Goal: Task Accomplishment & Management: Manage account settings

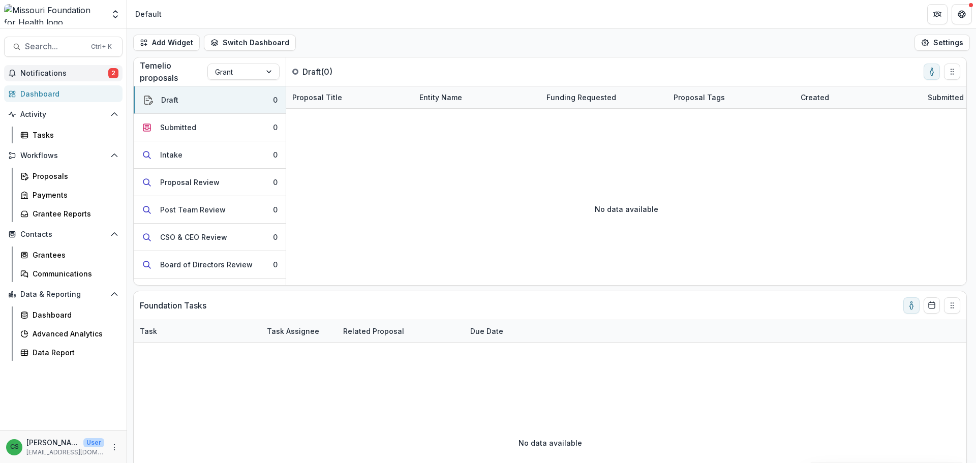
click at [80, 67] on button "Notifications 2" at bounding box center [63, 73] width 118 height 16
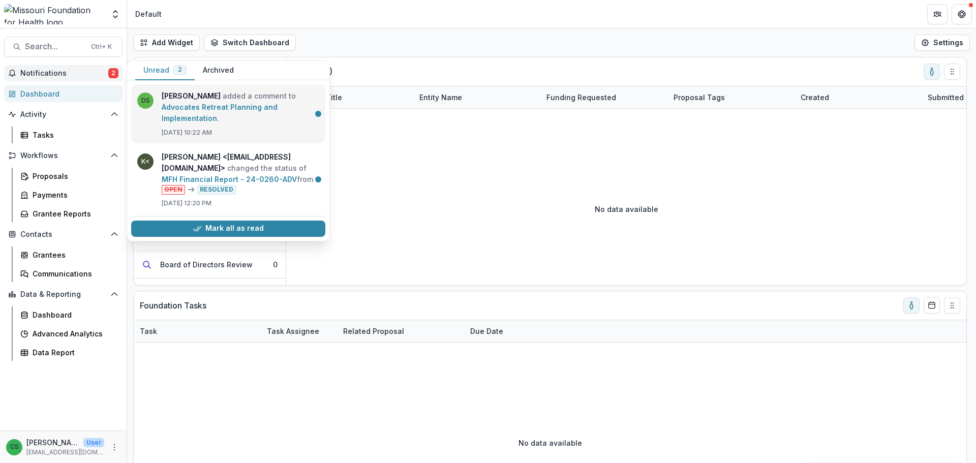
click at [247, 103] on link "Advocates Retreat Planning and Implementation" at bounding box center [220, 113] width 116 height 20
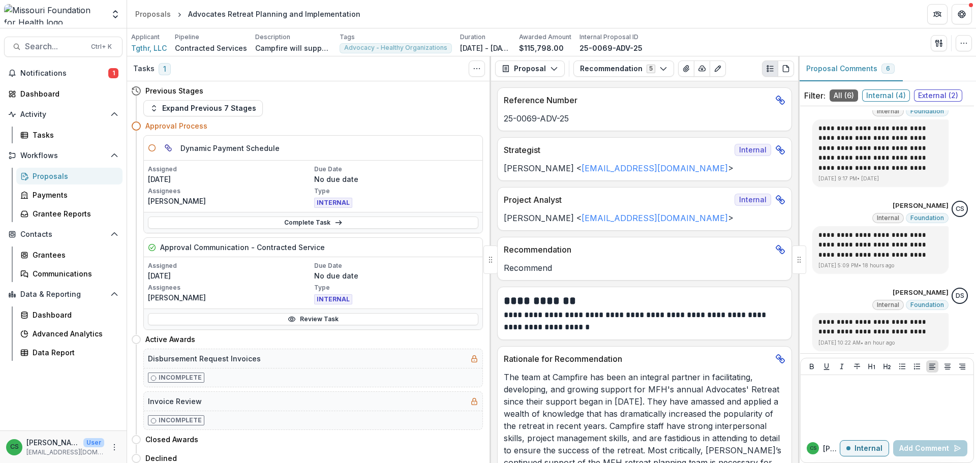
scroll to position [966, 0]
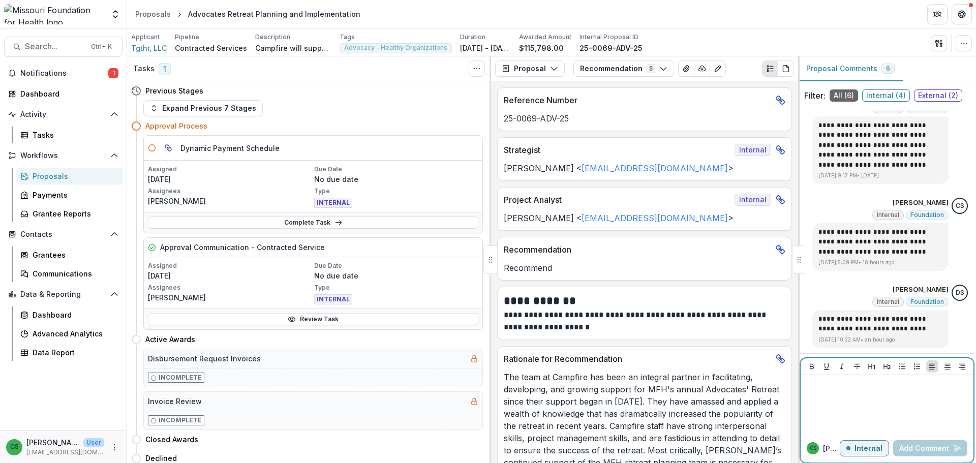
click at [855, 393] on div at bounding box center [887, 404] width 165 height 51
click at [915, 446] on button "Add Comment" at bounding box center [930, 448] width 74 height 16
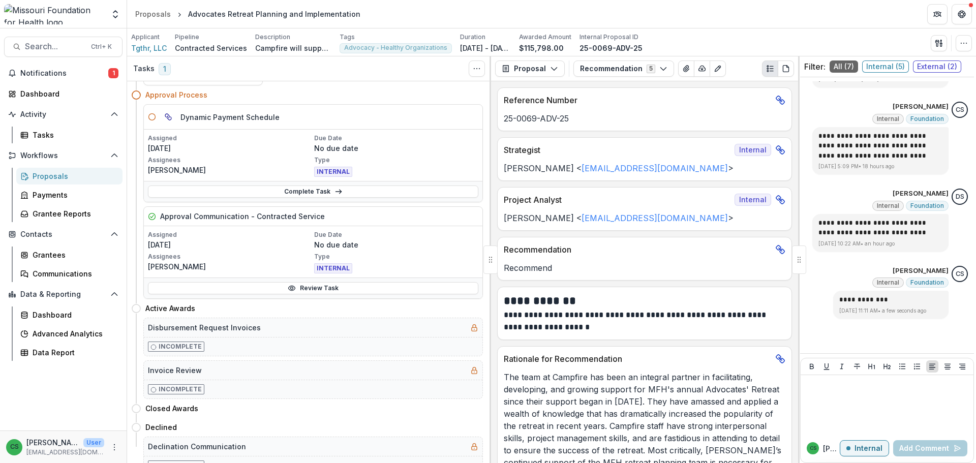
scroll to position [43, 0]
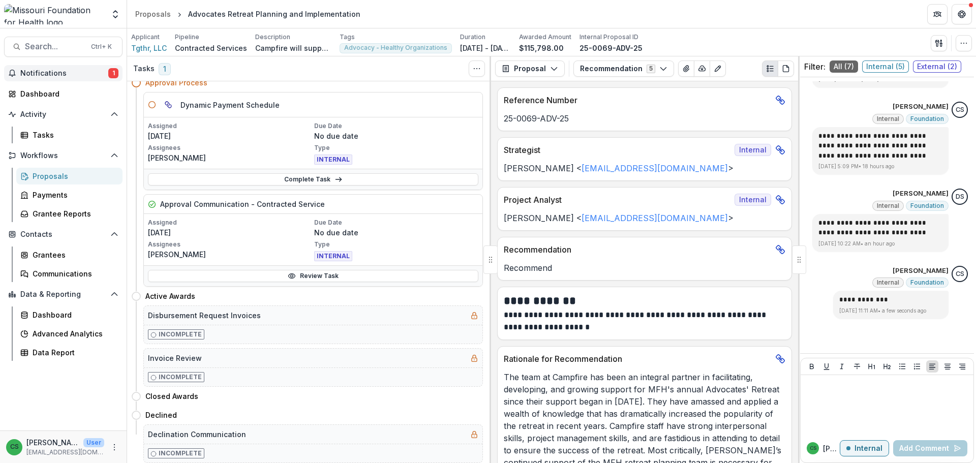
click at [51, 69] on button "Notifications 1" at bounding box center [63, 73] width 118 height 16
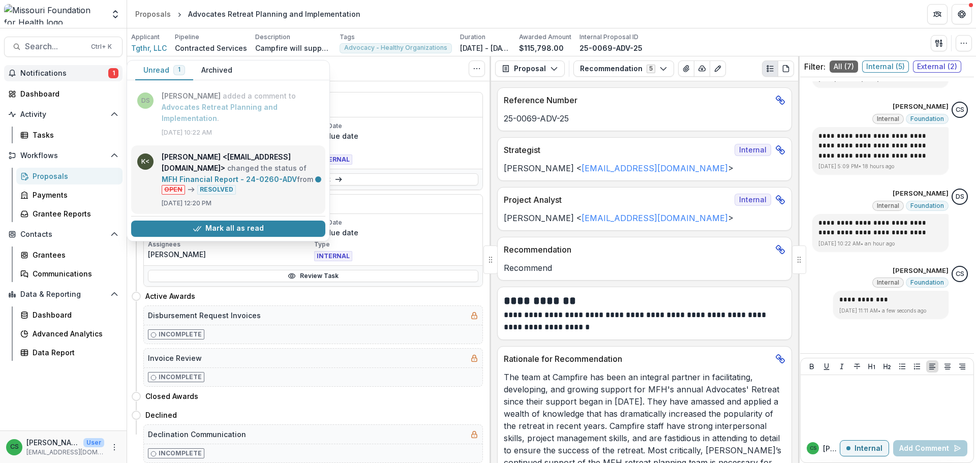
click at [219, 175] on link "MFH Financial Report - 24-0260-ADV" at bounding box center [229, 179] width 135 height 9
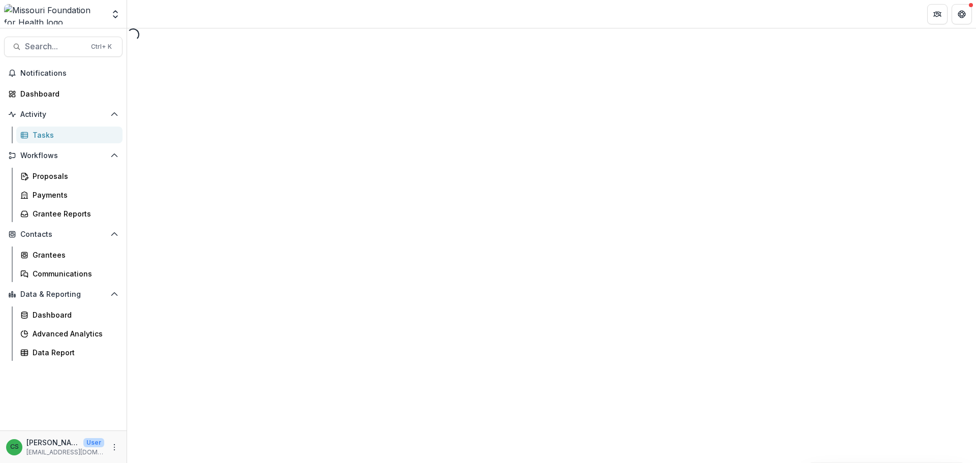
select select "********"
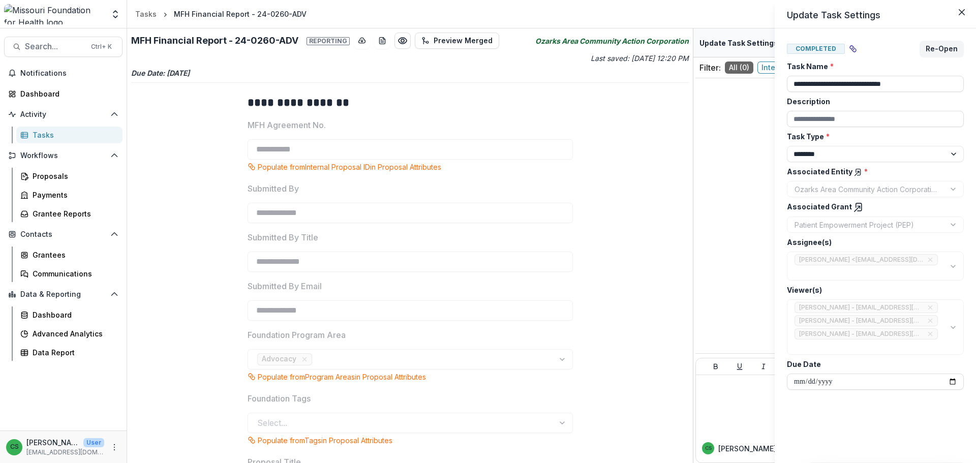
drag, startPoint x: 690, startPoint y: 184, endPoint x: 691, endPoint y: 196, distance: 11.7
click at [690, 197] on div "**********" at bounding box center [488, 231] width 976 height 463
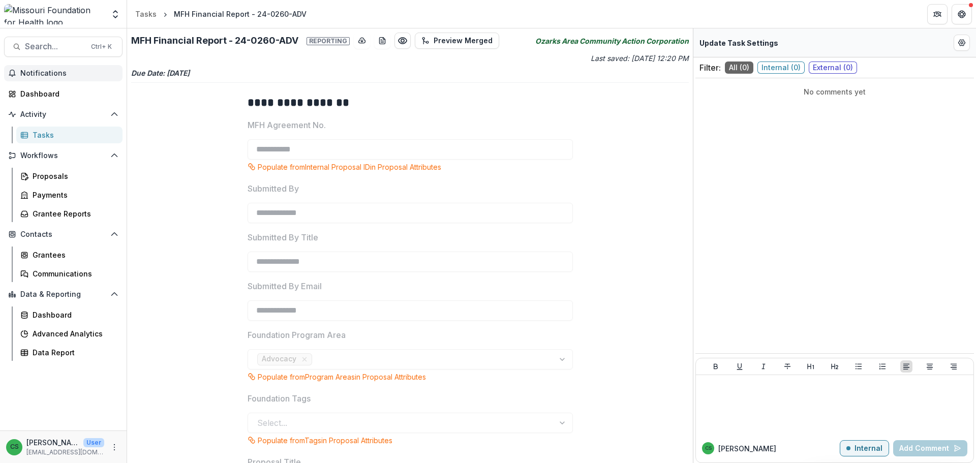
click at [62, 73] on span "Notifications" at bounding box center [69, 73] width 98 height 9
click at [61, 94] on div "Dashboard" at bounding box center [67, 93] width 94 height 11
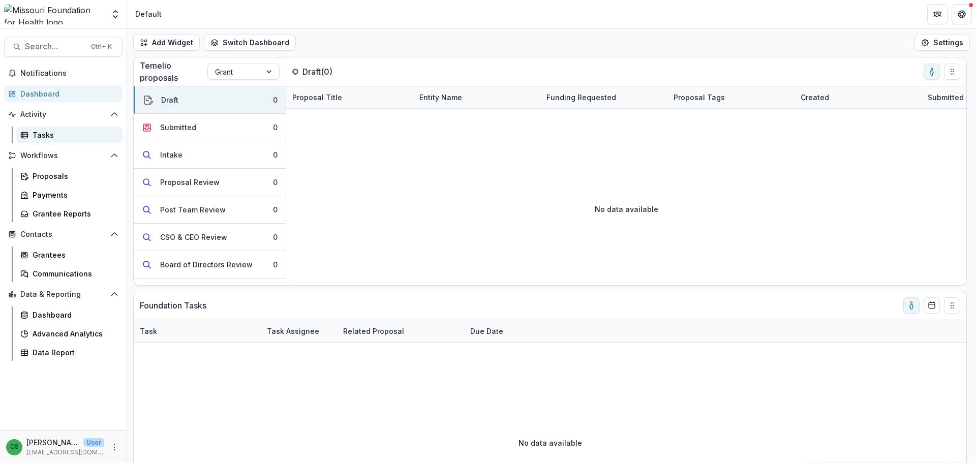
click at [55, 137] on div "Tasks" at bounding box center [74, 135] width 82 height 11
